Goal: Transaction & Acquisition: Purchase product/service

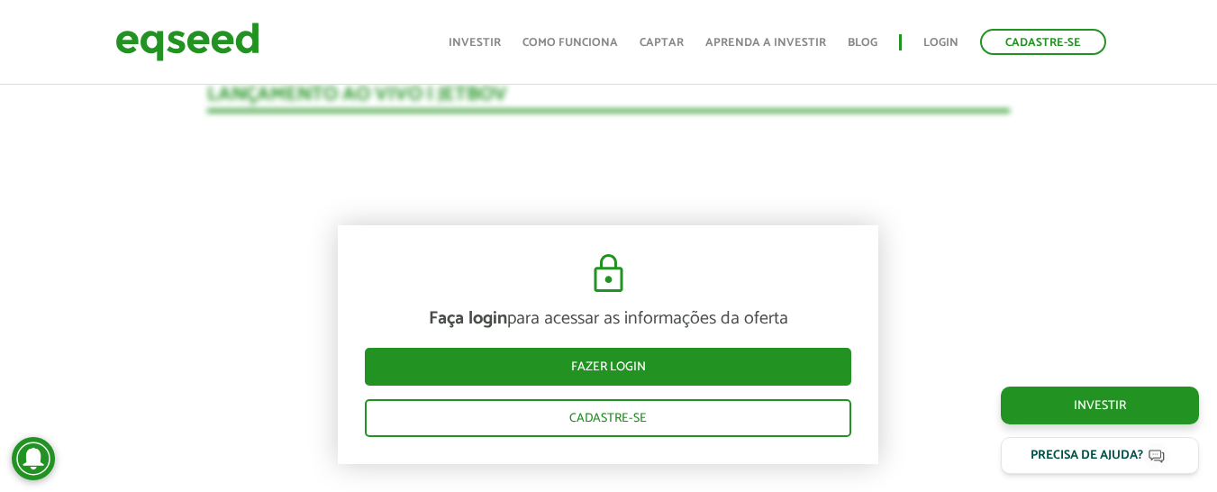
scroll to position [1849, 0]
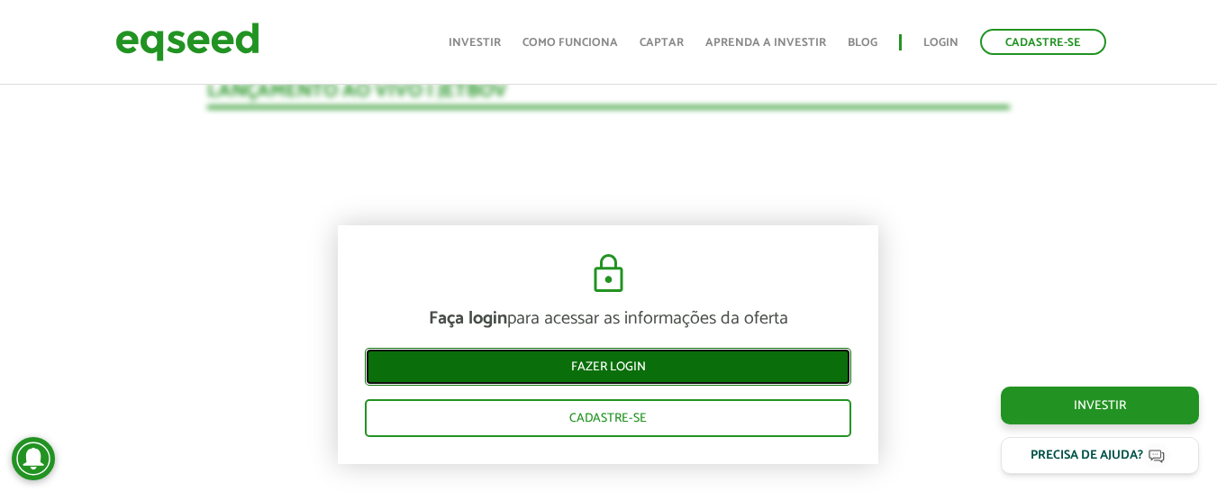
click at [493, 348] on link "Fazer login" at bounding box center [608, 367] width 486 height 38
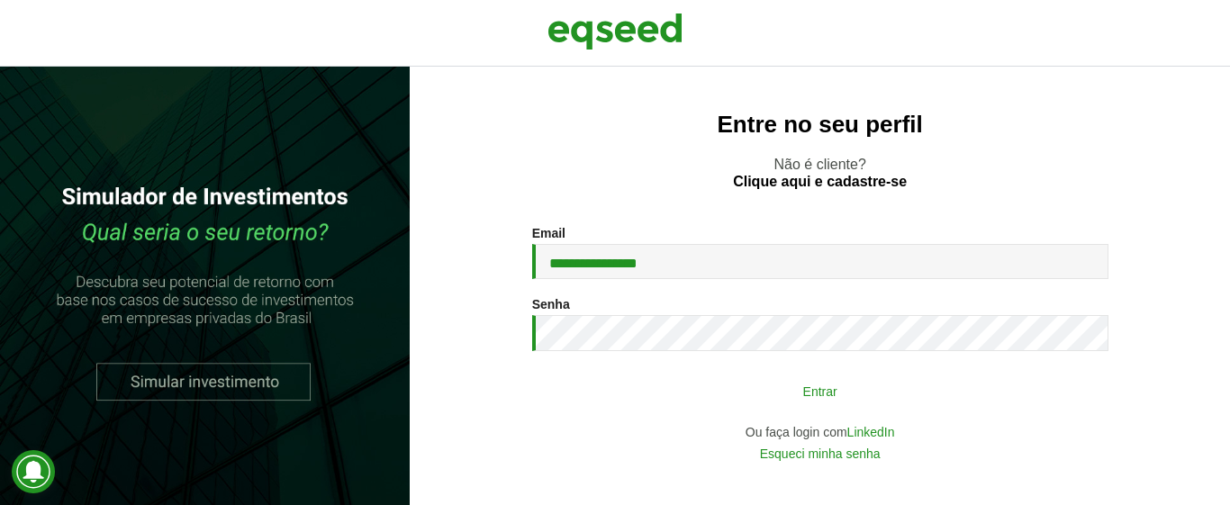
click at [668, 398] on button "Entrar" at bounding box center [820, 391] width 468 height 34
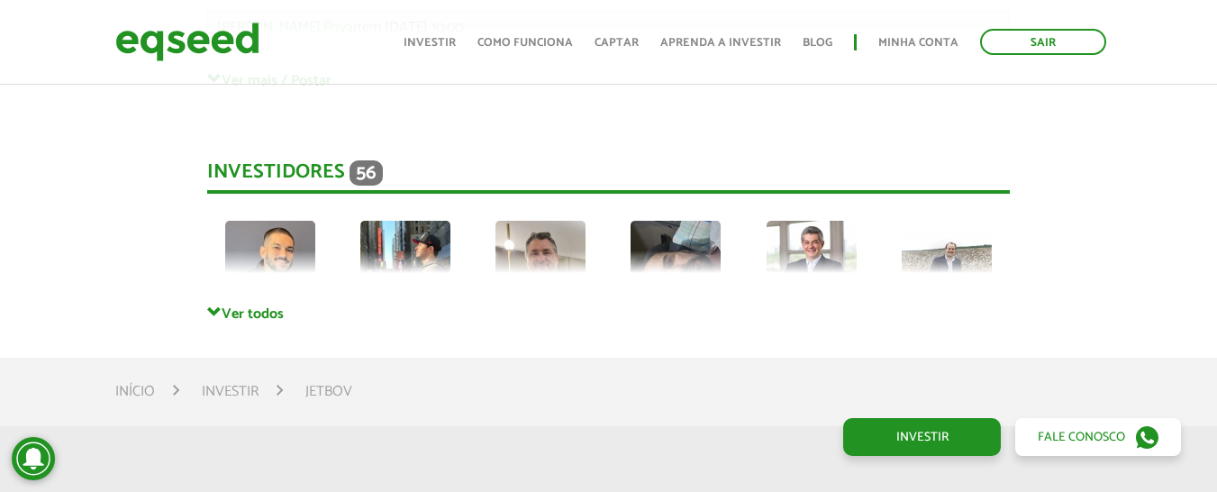
scroll to position [4871, 0]
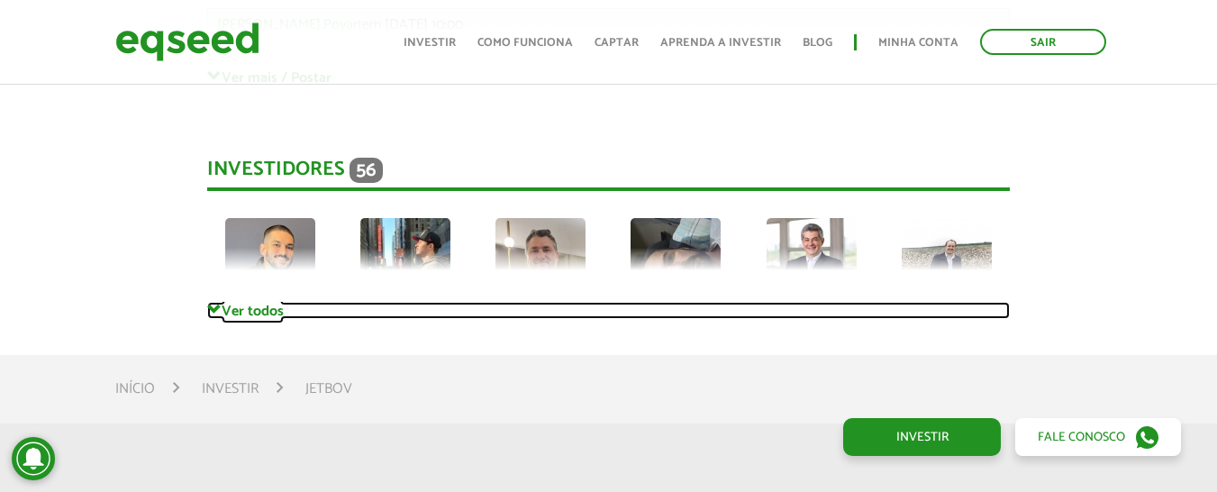
click at [220, 303] on span at bounding box center [214, 310] width 14 height 14
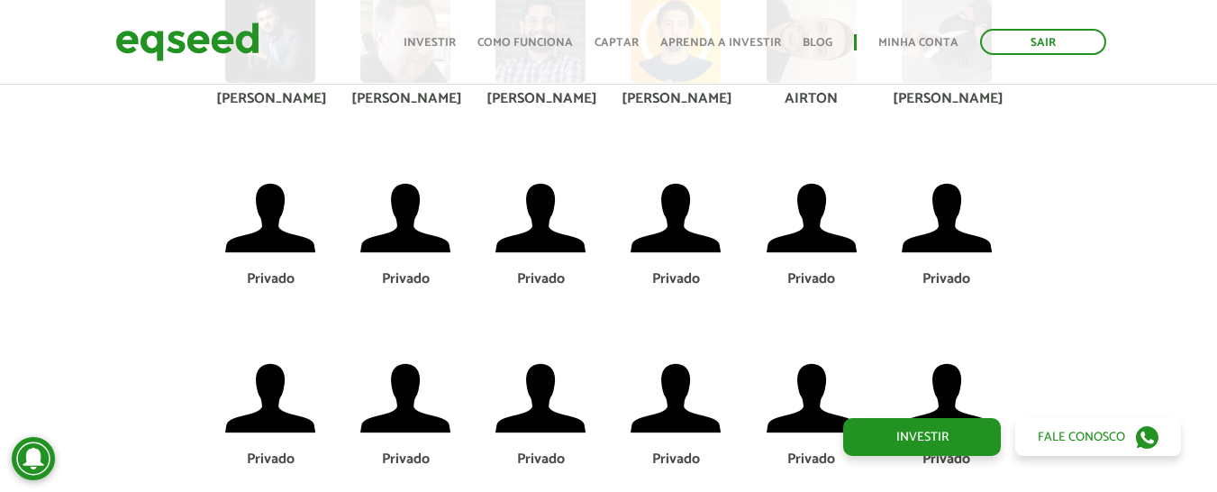
scroll to position [5207, 0]
